Goal: Task Accomplishment & Management: Manage account settings

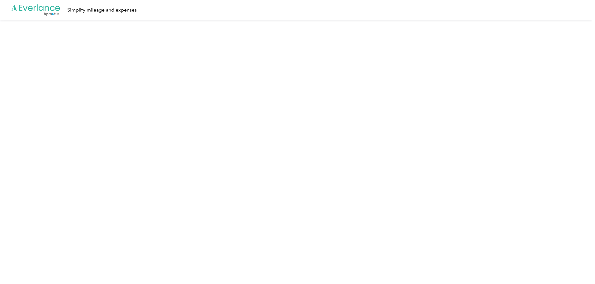
click at [49, 9] on icon at bounding box center [47, 8] width 4 height 5
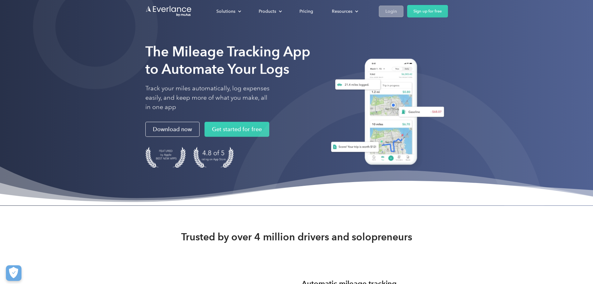
click at [397, 11] on div "Login" at bounding box center [392, 11] width 12 height 8
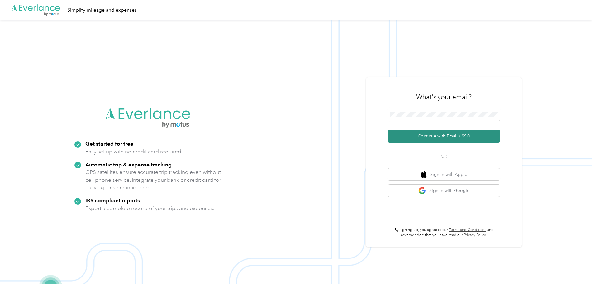
click at [430, 137] on button "Continue with Email / SSO" at bounding box center [444, 136] width 112 height 13
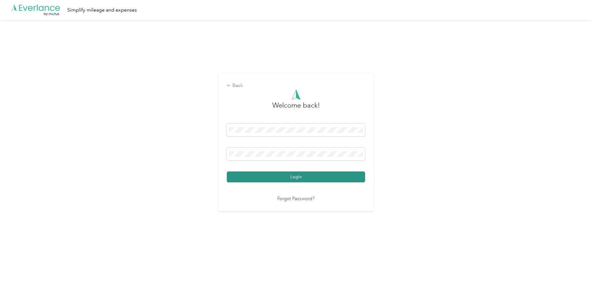
click at [310, 181] on button "Login" at bounding box center [296, 176] width 138 height 11
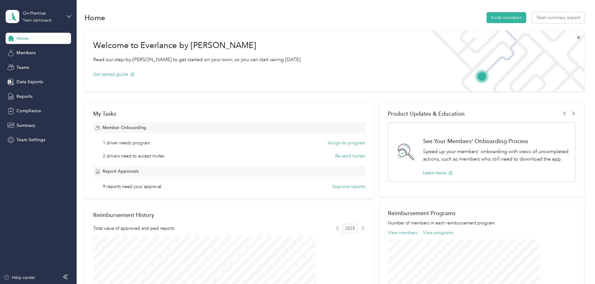
click at [21, 19] on div "On-Premise Team dashboard" at bounding box center [34, 16] width 56 height 13
click at [349, 187] on button "Approve reports" at bounding box center [348, 186] width 33 height 7
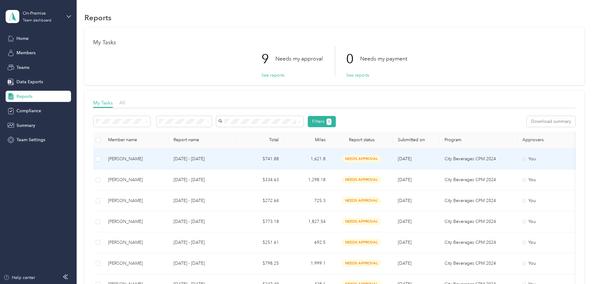
click at [381, 158] on span "needs approval" at bounding box center [361, 158] width 39 height 7
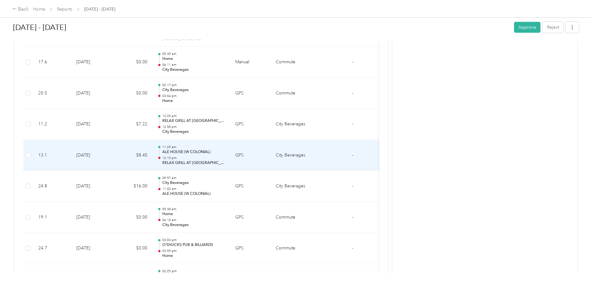
scroll to position [529, 0]
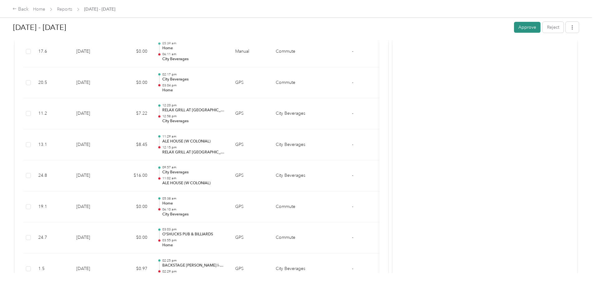
click at [514, 28] on button "Approve" at bounding box center [527, 27] width 26 height 11
click at [29, 11] on div "Back" at bounding box center [20, 9] width 16 height 7
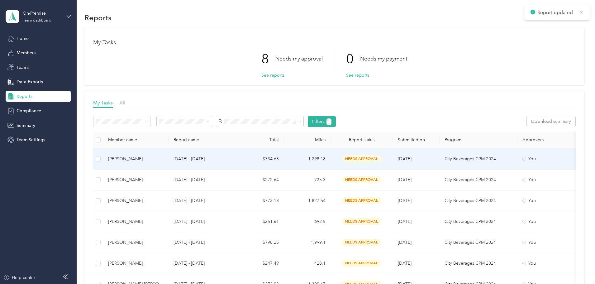
click at [330, 156] on td "1,298.18" at bounding box center [307, 159] width 47 height 21
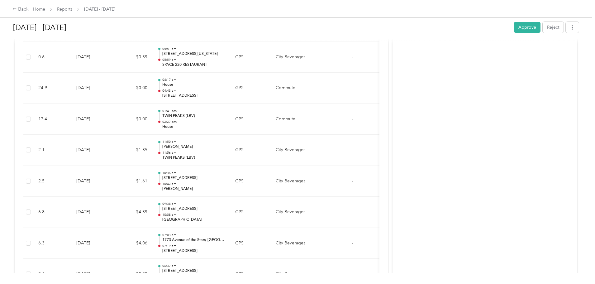
scroll to position [561, 0]
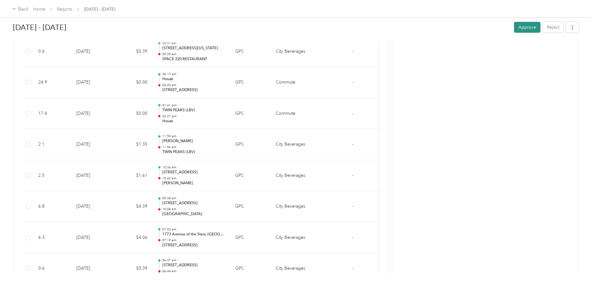
click at [514, 28] on button "Approve" at bounding box center [527, 27] width 26 height 11
click at [29, 10] on div "Back" at bounding box center [20, 9] width 16 height 7
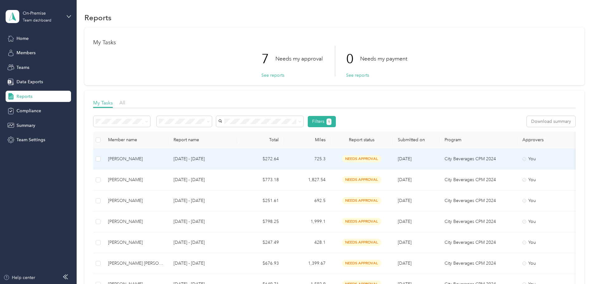
click at [393, 164] on td "needs approval" at bounding box center [361, 159] width 62 height 21
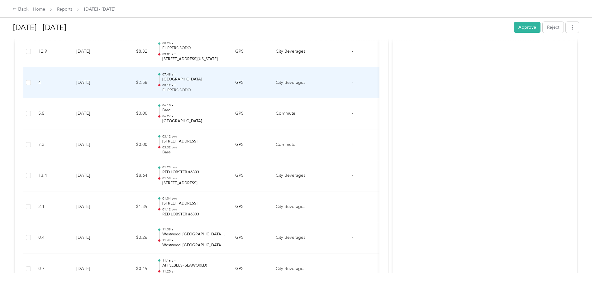
scroll to position [561, 0]
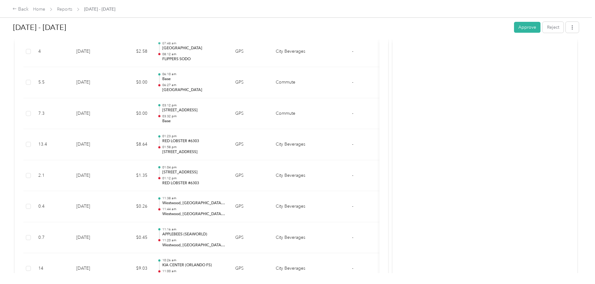
click at [471, 21] on div "[DATE] - [DATE] Approve Reject" at bounding box center [296, 28] width 566 height 18
click at [514, 27] on button "Approve" at bounding box center [527, 27] width 26 height 11
click at [29, 12] on div "Back" at bounding box center [20, 9] width 16 height 7
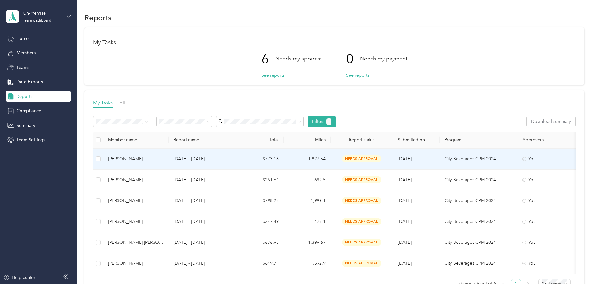
click at [381, 160] on span "needs approval" at bounding box center [361, 158] width 39 height 7
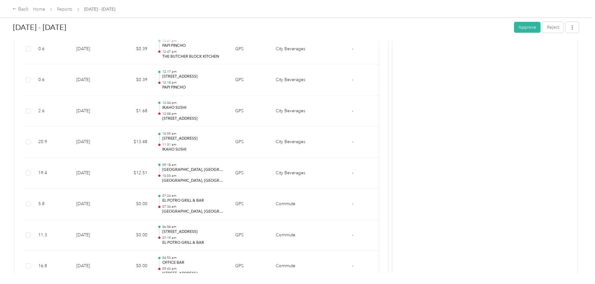
scroll to position [1183, 0]
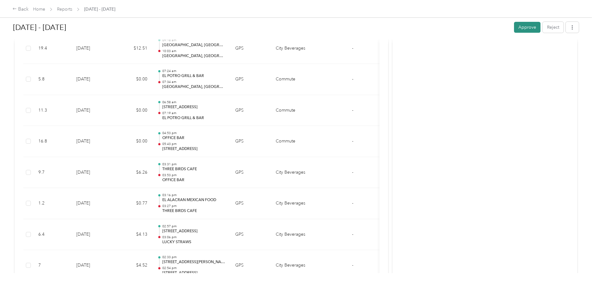
click at [514, 30] on button "Approve" at bounding box center [527, 27] width 26 height 11
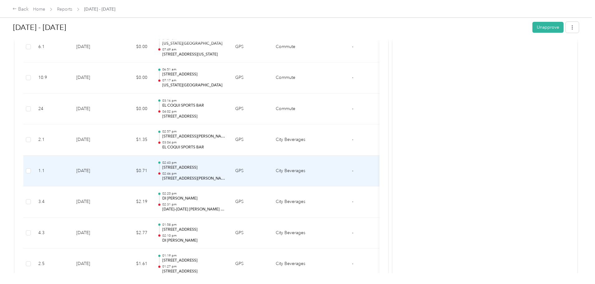
scroll to position [1526, 0]
click at [271, 172] on td "GPS" at bounding box center [250, 170] width 40 height 31
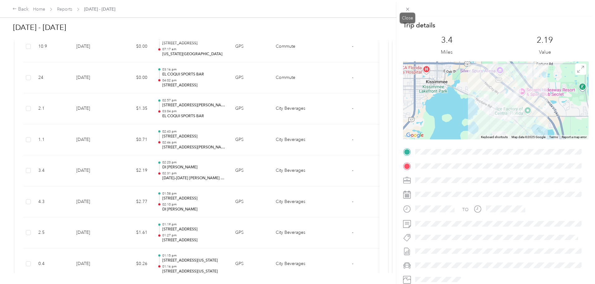
click at [409, 11] on icon at bounding box center [407, 9] width 5 height 5
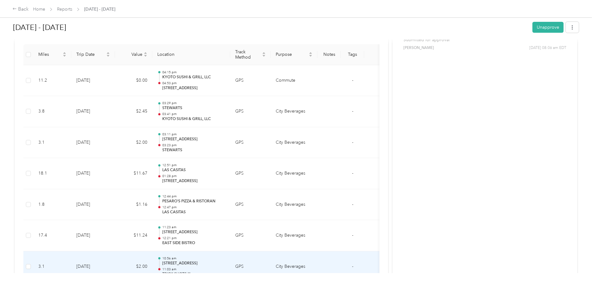
scroll to position [156, 0]
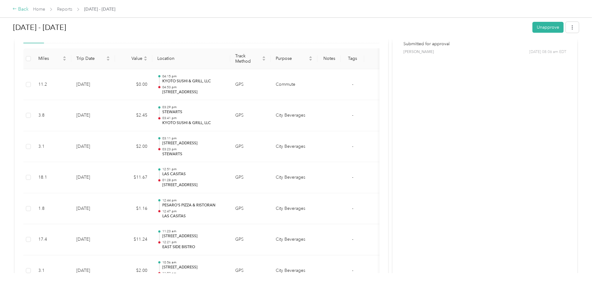
click at [29, 12] on div "Back" at bounding box center [20, 9] width 16 height 7
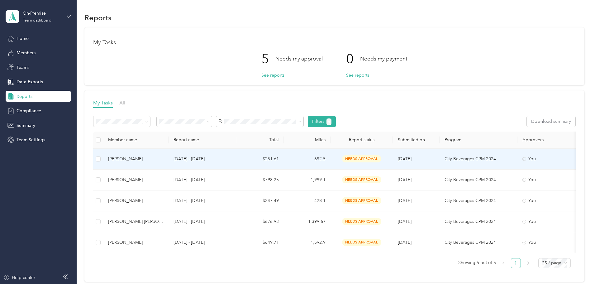
click at [326, 158] on td "692.5" at bounding box center [307, 159] width 47 height 21
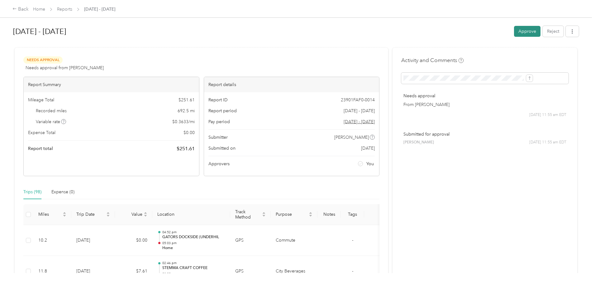
click at [514, 32] on button "Approve" at bounding box center [527, 31] width 26 height 11
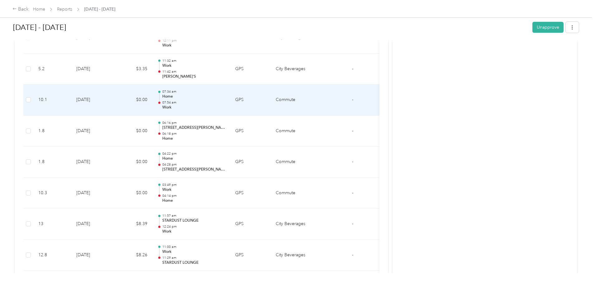
scroll to position [997, 0]
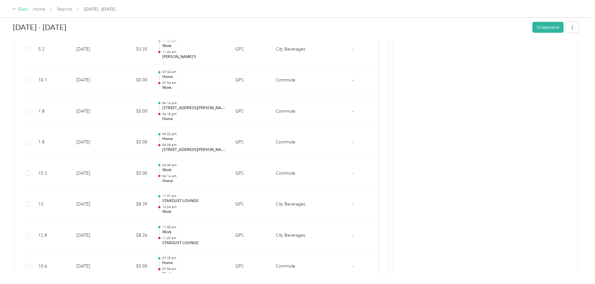
click at [29, 10] on div "Back" at bounding box center [20, 9] width 16 height 7
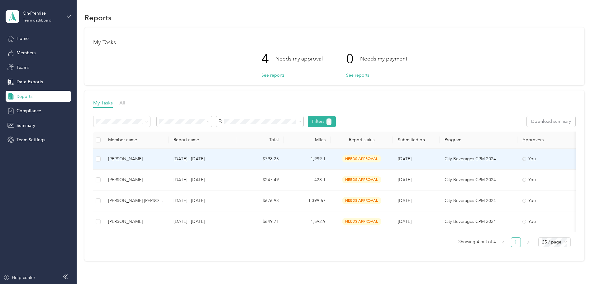
click at [381, 161] on span "needs approval" at bounding box center [361, 158] width 39 height 7
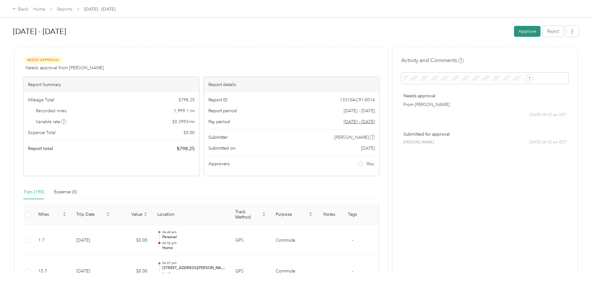
click at [514, 35] on button "Approve" at bounding box center [527, 31] width 26 height 11
click at [29, 9] on div "Back" at bounding box center [20, 9] width 16 height 7
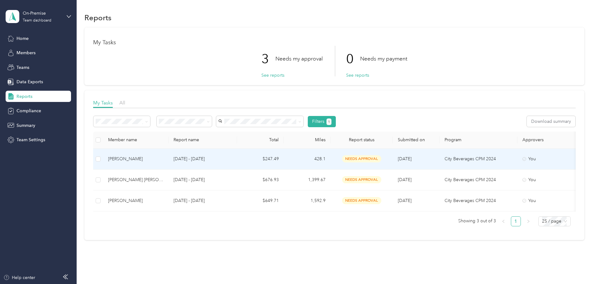
click at [381, 160] on span "needs approval" at bounding box center [361, 158] width 39 height 7
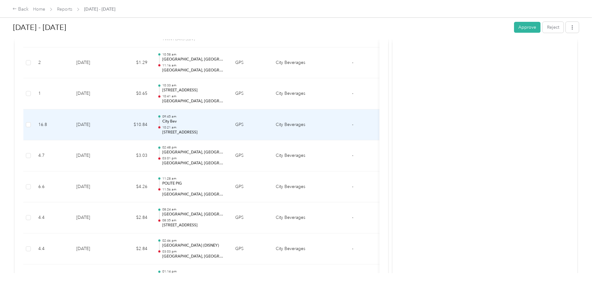
scroll to position [498, 0]
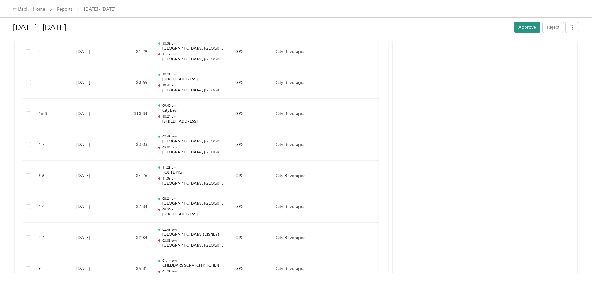
click at [514, 31] on button "Approve" at bounding box center [527, 27] width 26 height 11
click at [29, 8] on div "Back" at bounding box center [20, 9] width 16 height 7
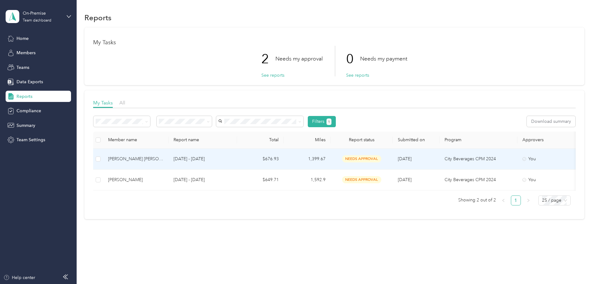
click at [284, 159] on td "$676.93" at bounding box center [260, 159] width 47 height 21
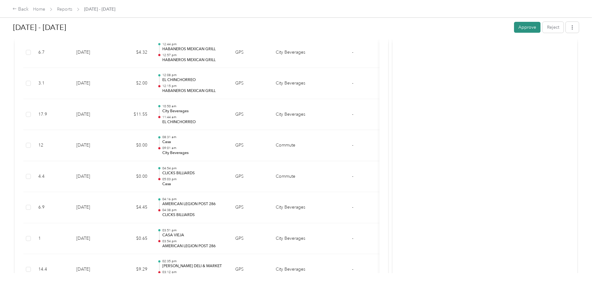
scroll to position [685, 0]
click at [514, 27] on button "Approve" at bounding box center [527, 27] width 26 height 11
click at [29, 10] on div "Back" at bounding box center [20, 9] width 16 height 7
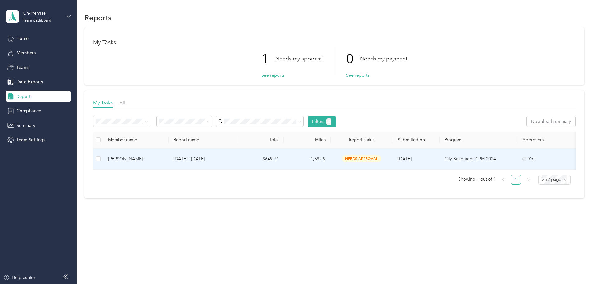
click at [379, 163] on td "needs approval" at bounding box center [361, 159] width 62 height 21
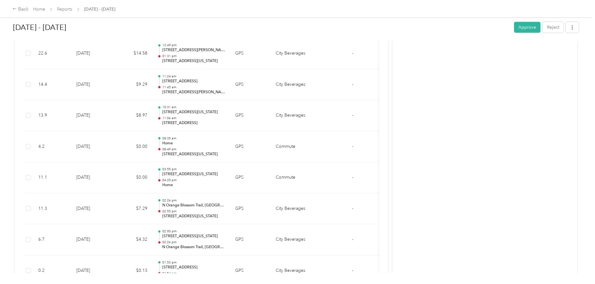
scroll to position [280, 0]
click at [514, 27] on button "Approve" at bounding box center [527, 27] width 26 height 11
click at [29, 7] on div "Back" at bounding box center [20, 9] width 16 height 7
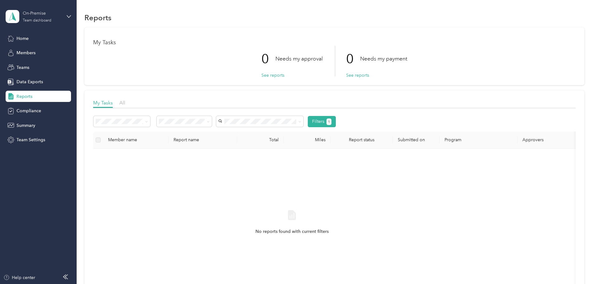
click at [36, 21] on div "Team dashboard" at bounding box center [37, 21] width 29 height 4
click at [35, 64] on div "Personal dashboard" at bounding box center [30, 65] width 39 height 7
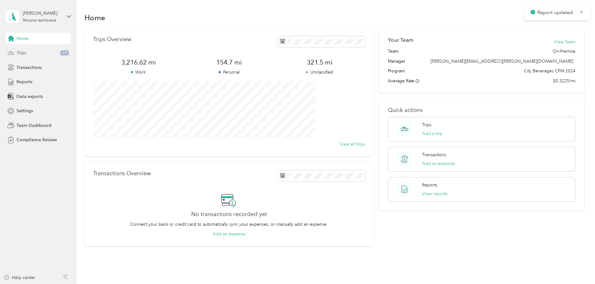
click at [42, 53] on div "Trips 19" at bounding box center [38, 52] width 65 height 11
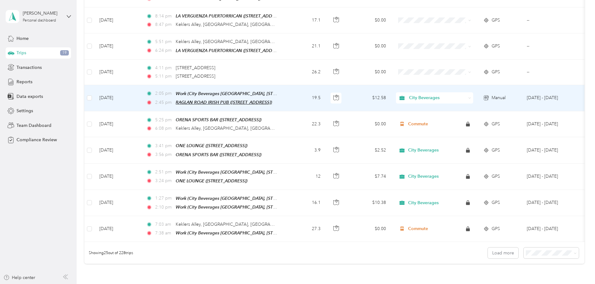
scroll to position [481, 0]
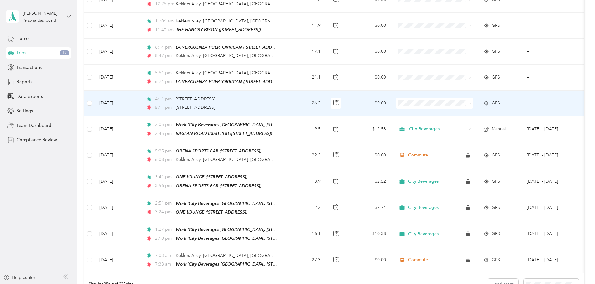
click at [476, 107] on span "City Beverages" at bounding box center [482, 109] width 58 height 7
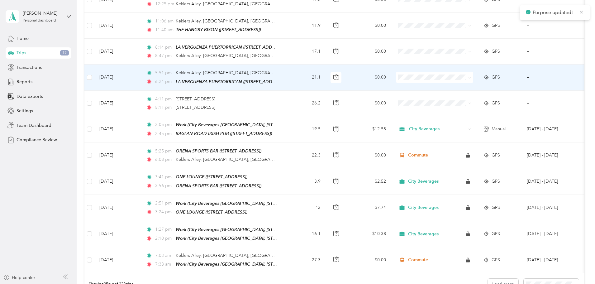
click at [469, 78] on span at bounding box center [434, 77] width 77 height 11
click at [469, 80] on li "City Beverages" at bounding box center [475, 83] width 77 height 11
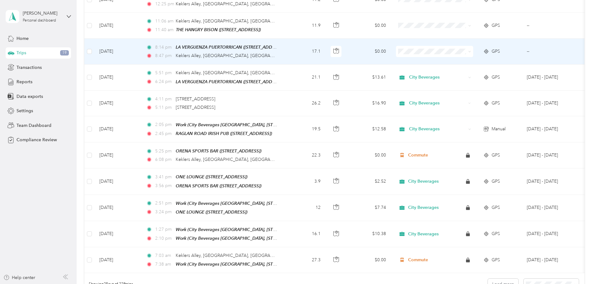
click at [465, 54] on td at bounding box center [434, 52] width 87 height 26
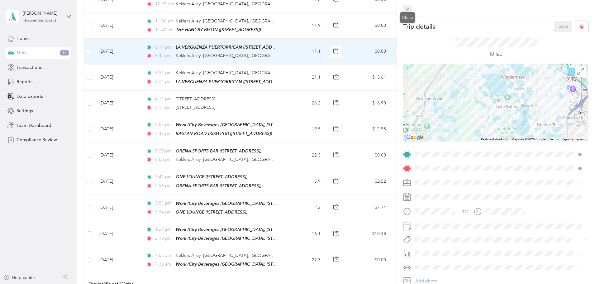
click at [410, 9] on icon at bounding box center [407, 9] width 5 height 5
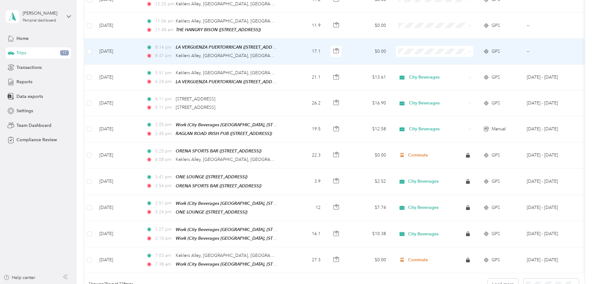
click at [469, 71] on span "Commute" at bounding box center [482, 69] width 58 height 7
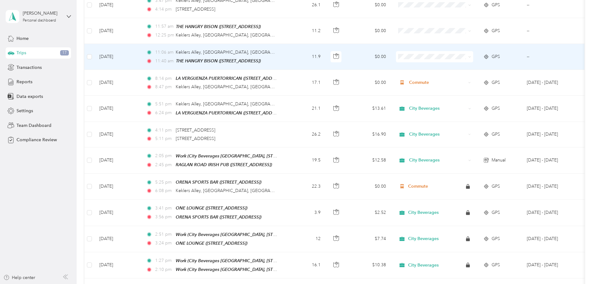
scroll to position [419, 0]
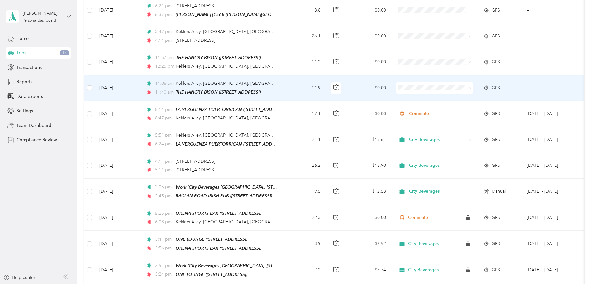
click at [482, 113] on span "Personal" at bounding box center [482, 116] width 58 height 7
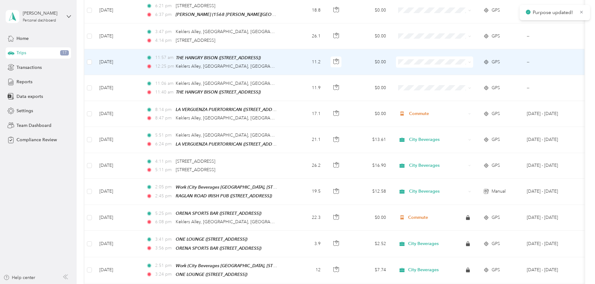
click at [473, 92] on span "Personal" at bounding box center [482, 91] width 58 height 7
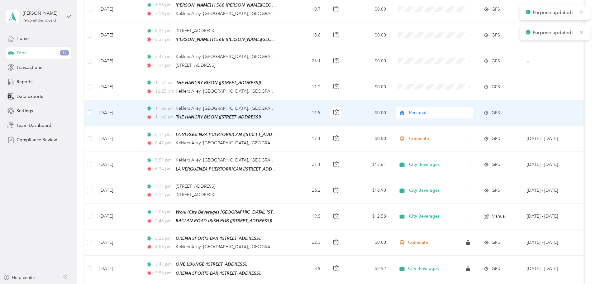
scroll to position [387, 0]
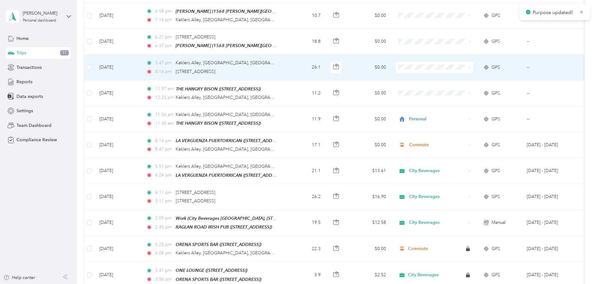
click at [465, 68] on span at bounding box center [434, 67] width 77 height 11
click at [471, 97] on span "Personal" at bounding box center [482, 96] width 58 height 7
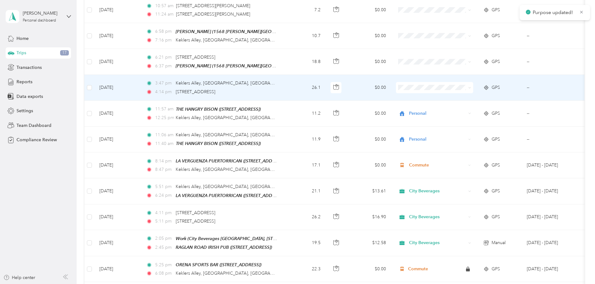
scroll to position [356, 0]
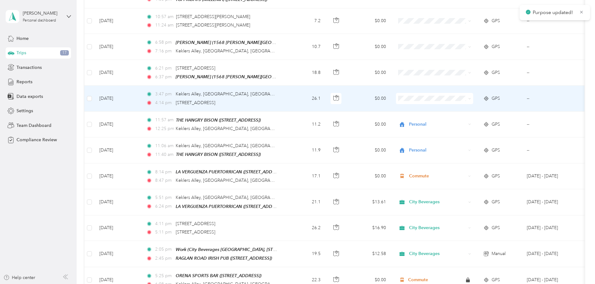
click at [472, 93] on span at bounding box center [434, 98] width 77 height 11
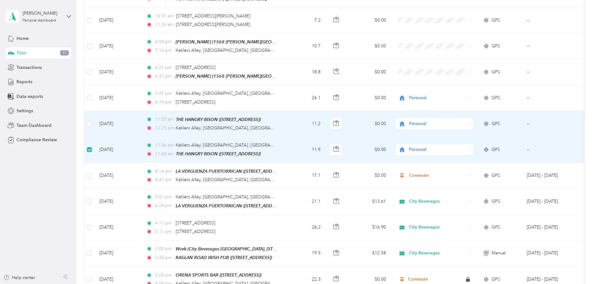
scroll to position [356, 0]
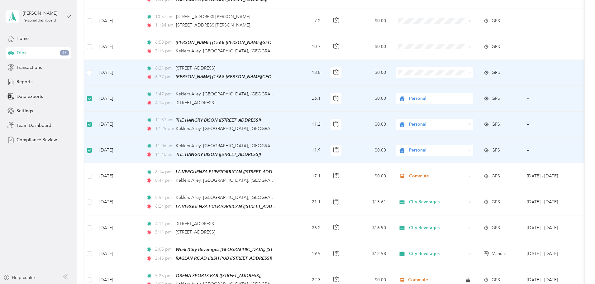
click at [94, 70] on td at bounding box center [89, 73] width 10 height 26
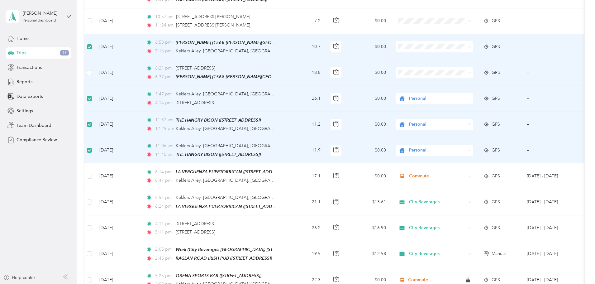
click at [94, 70] on td at bounding box center [89, 73] width 10 height 26
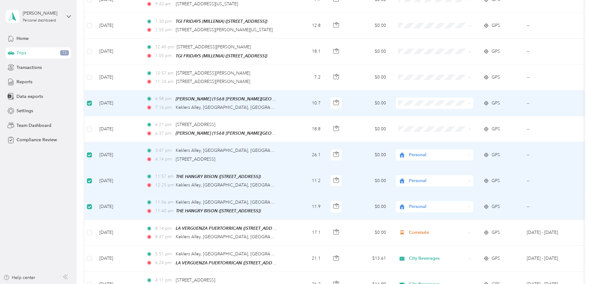
scroll to position [293, 0]
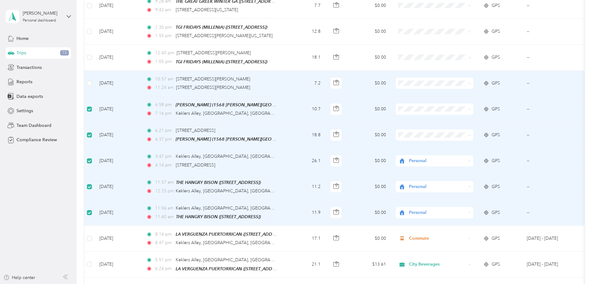
click at [94, 83] on td at bounding box center [89, 84] width 10 height 26
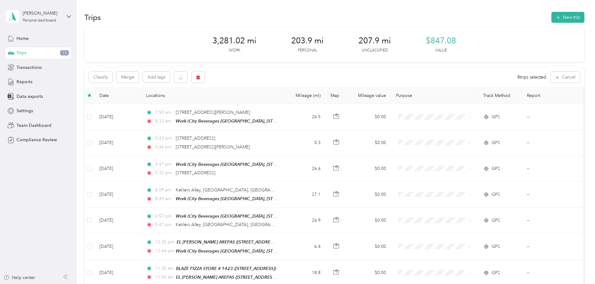
scroll to position [0, 0]
click at [200, 78] on icon "button" at bounding box center [198, 77] width 4 height 4
click at [286, 104] on button "Yes" at bounding box center [286, 103] width 12 height 10
click at [23, 56] on span "Trips" at bounding box center [22, 53] width 10 height 7
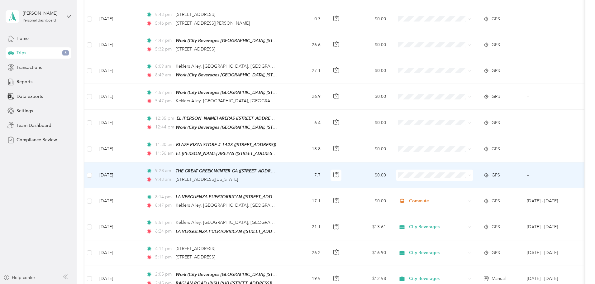
scroll to position [156, 0]
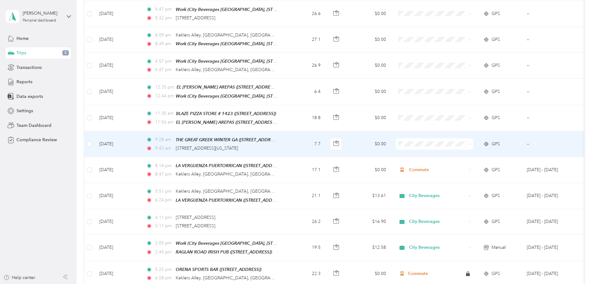
click at [467, 173] on span "Personal" at bounding box center [482, 174] width 58 height 7
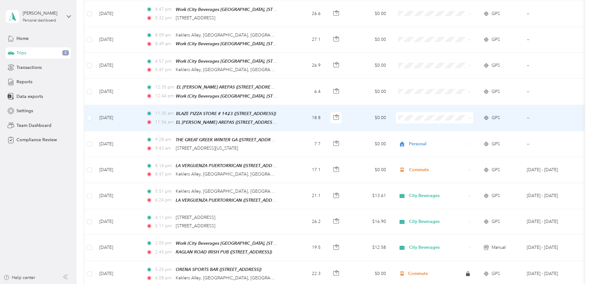
click at [467, 127] on span "City Beverages" at bounding box center [482, 127] width 58 height 7
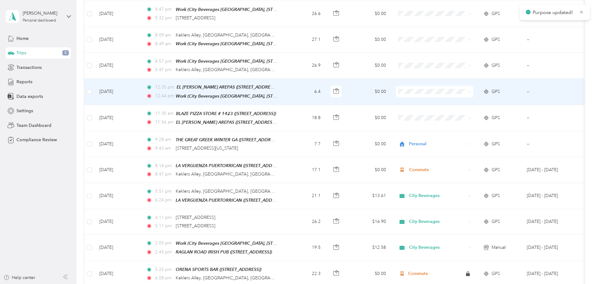
click at [457, 87] on span at bounding box center [434, 91] width 77 height 11
click at [462, 105] on ol "City Beverages Commute Personal" at bounding box center [475, 112] width 77 height 33
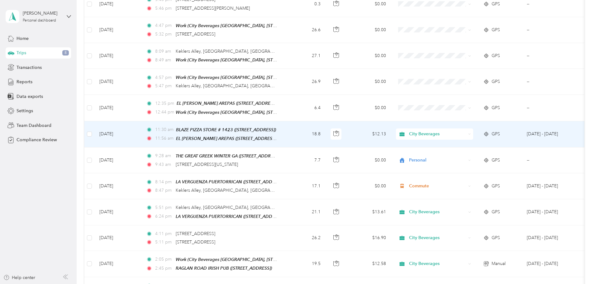
scroll to position [125, 0]
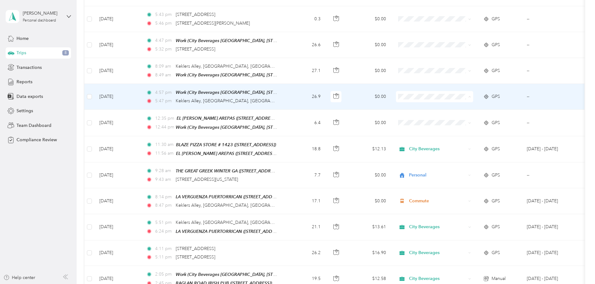
click at [466, 118] on span "Commute" at bounding box center [482, 118] width 58 height 7
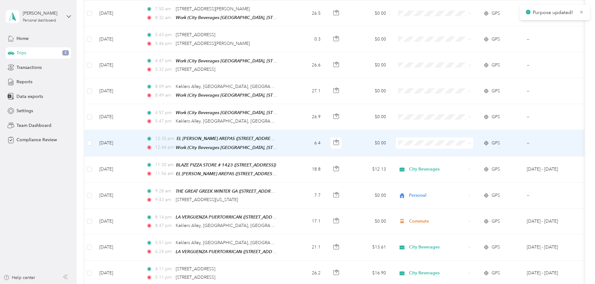
scroll to position [93, 0]
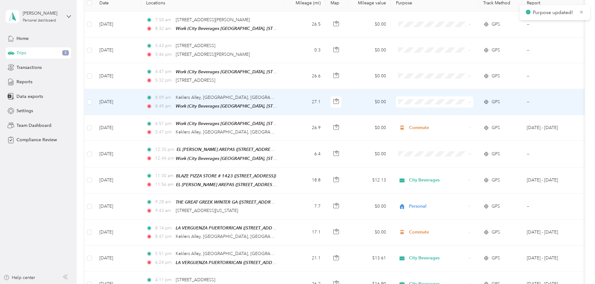
click at [466, 125] on span "Commute" at bounding box center [482, 123] width 58 height 7
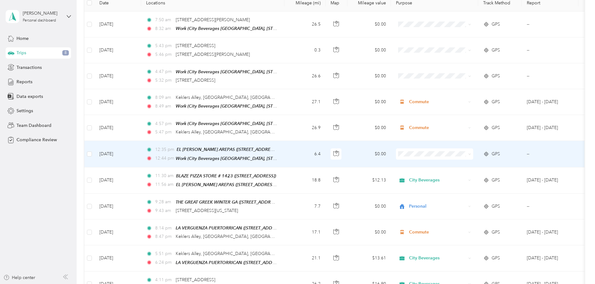
click at [472, 166] on li "City Beverages" at bounding box center [475, 162] width 77 height 11
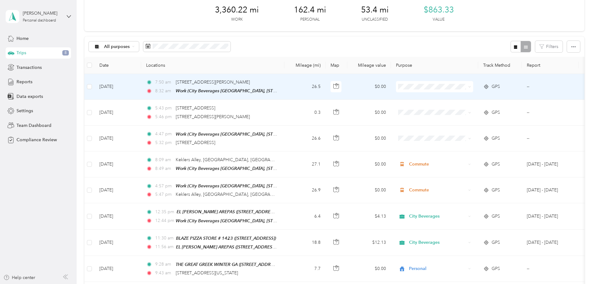
scroll to position [0, 0]
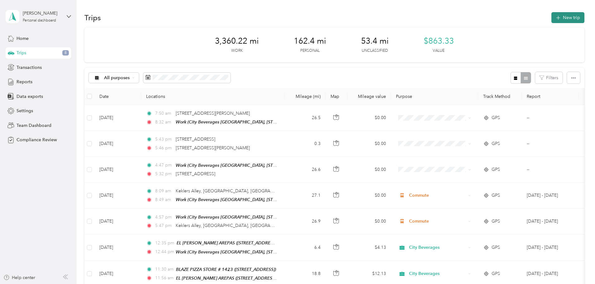
click at [551, 21] on button "New trip" at bounding box center [567, 17] width 33 height 11
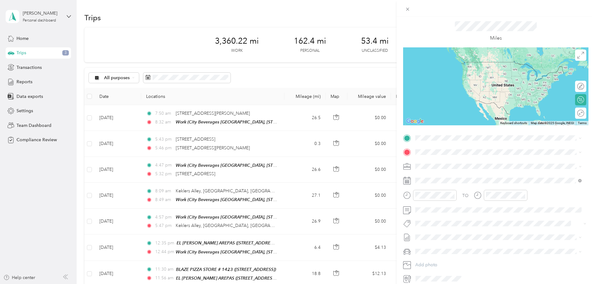
scroll to position [31, 0]
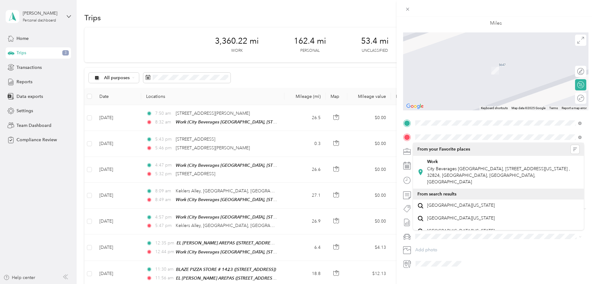
click at [450, 170] on span "City Beverages [GEOGRAPHIC_DATA], [STREET_ADDRESS][US_STATE] , 32824, [GEOGRAPH…" at bounding box center [498, 175] width 143 height 18
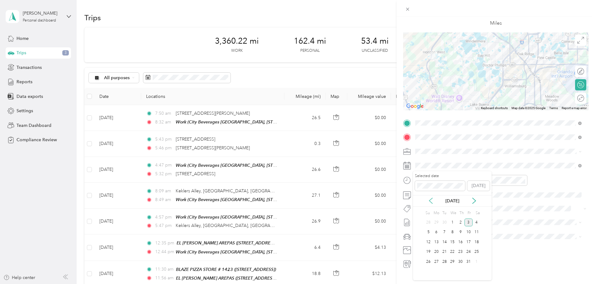
click at [429, 201] on icon at bounding box center [430, 201] width 3 height 6
click at [442, 261] on div "30" at bounding box center [444, 262] width 8 height 8
click at [419, 248] on div "08" at bounding box center [421, 246] width 15 height 9
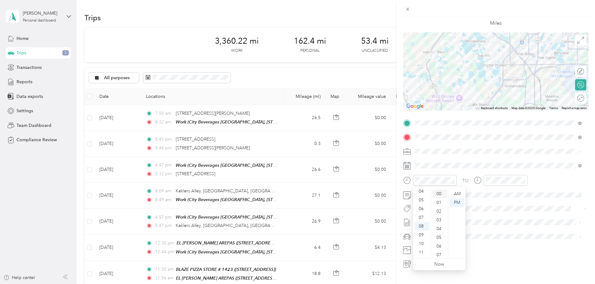
click at [442, 193] on div "00" at bounding box center [439, 193] width 15 height 9
click at [493, 227] on div "08" at bounding box center [492, 226] width 15 height 9
click at [508, 239] on div "30" at bounding box center [510, 239] width 15 height 9
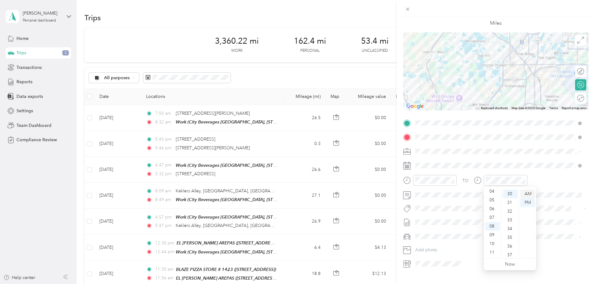
click at [524, 193] on div "AM" at bounding box center [527, 193] width 15 height 9
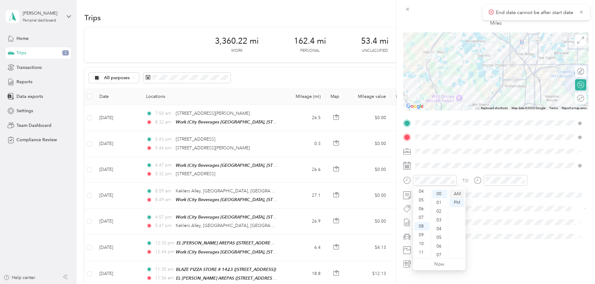
click at [459, 193] on div "AM" at bounding box center [456, 193] width 15 height 9
click at [523, 216] on div "TO Add photo" at bounding box center [495, 193] width 185 height 150
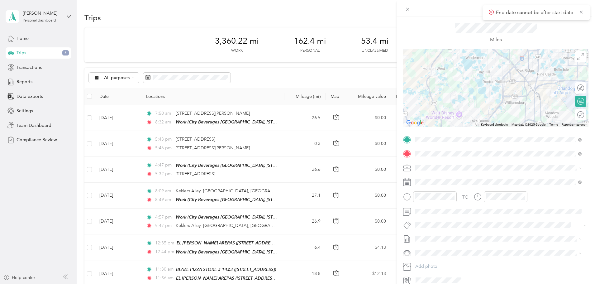
scroll to position [0, 0]
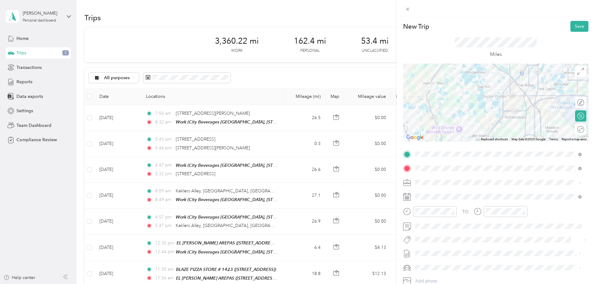
click at [451, 201] on div "Commute" at bounding box center [498, 204] width 162 height 7
click at [570, 26] on button "Save" at bounding box center [579, 26] width 18 height 11
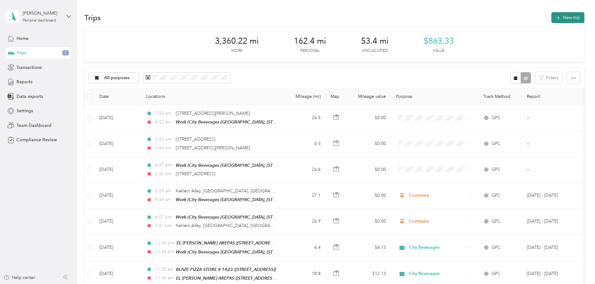
click at [551, 18] on button "New trip" at bounding box center [567, 17] width 33 height 11
